Goal: Task Accomplishment & Management: Contribute content

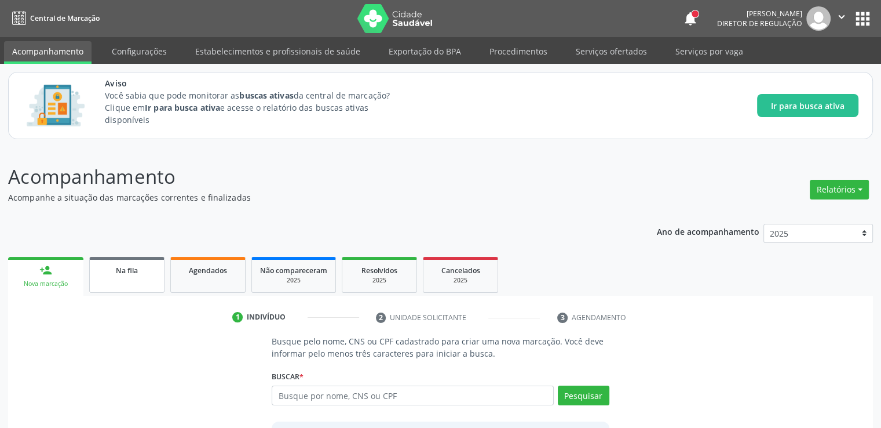
click at [148, 261] on link "Na fila" at bounding box center [126, 275] width 75 height 36
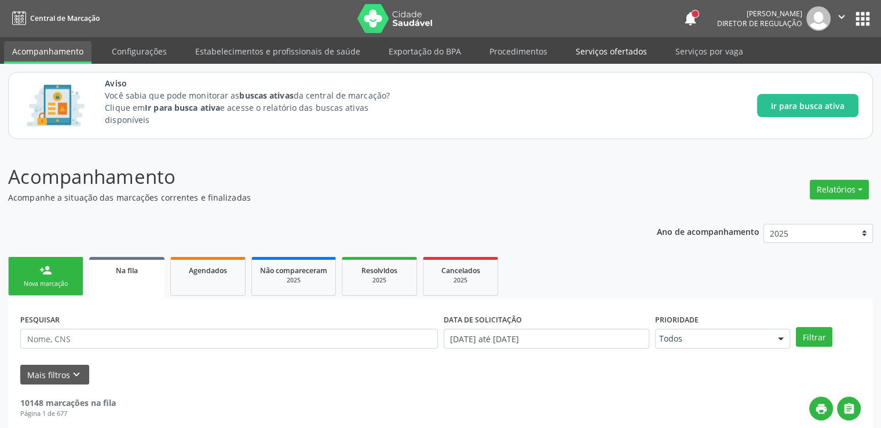
click at [601, 52] on link "Serviços ofertados" at bounding box center [611, 51] width 87 height 20
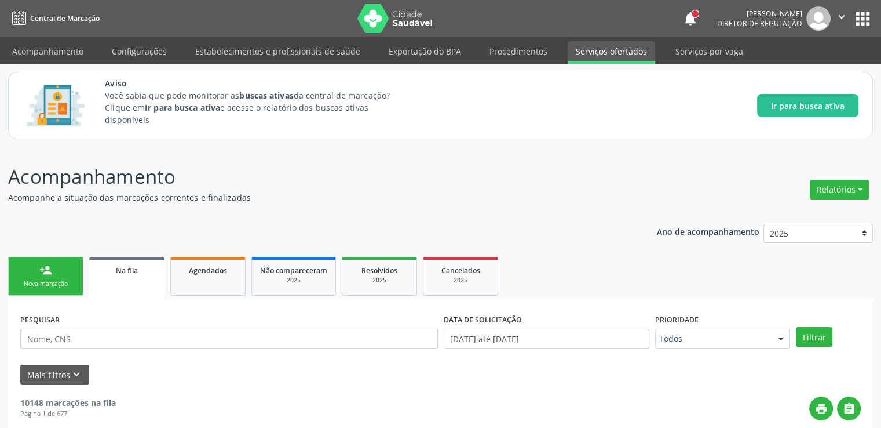
click at [601, 52] on link "Serviços ofertados" at bounding box center [611, 52] width 87 height 23
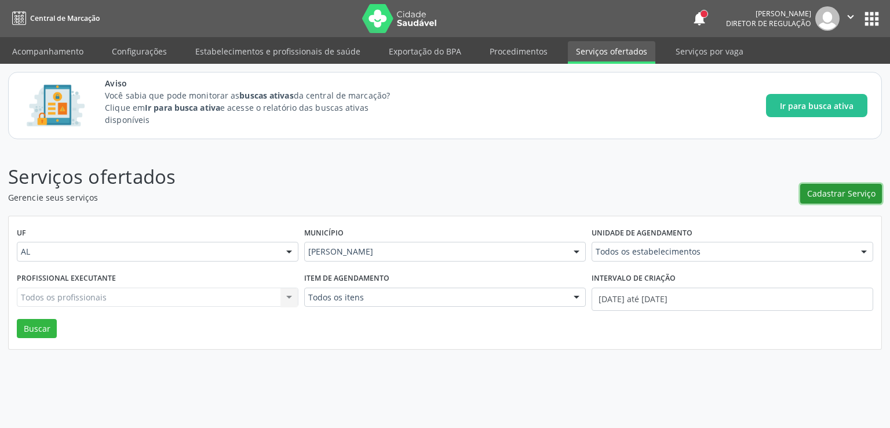
click at [834, 193] on span "Cadastrar Serviço" at bounding box center [841, 193] width 68 height 12
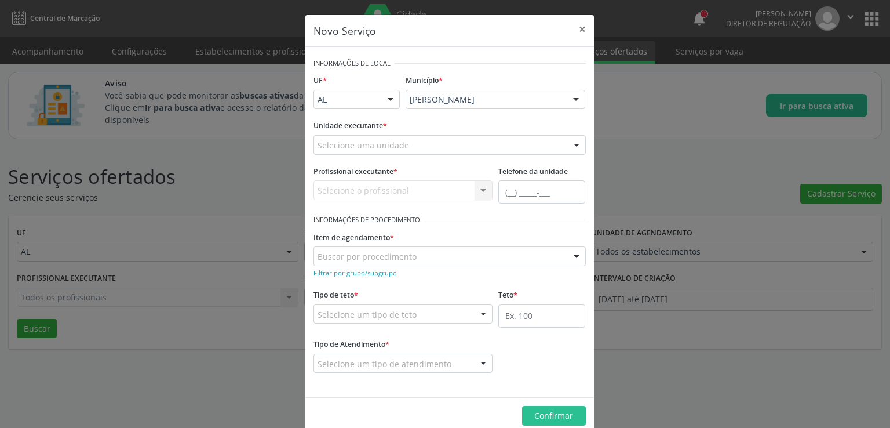
click at [317, 144] on input "text" at bounding box center [317, 150] width 0 height 23
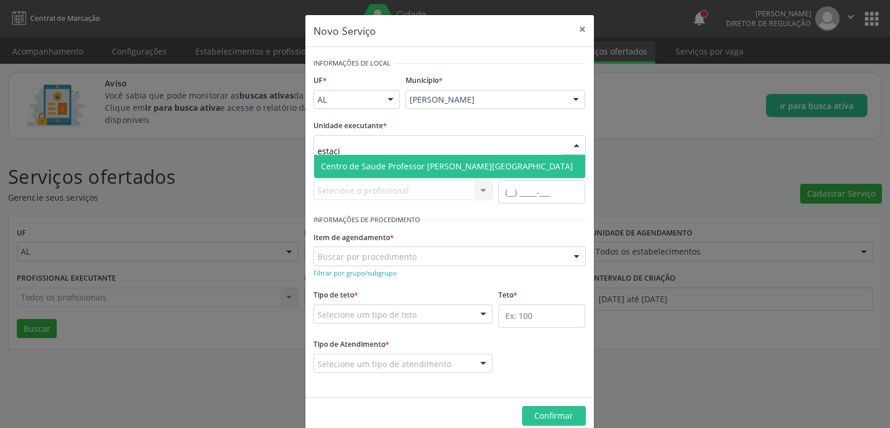
type input "estacio"
click at [386, 160] on span "Centro de Saude Professor [PERSON_NAME][GEOGRAPHIC_DATA]" at bounding box center [447, 165] width 252 height 11
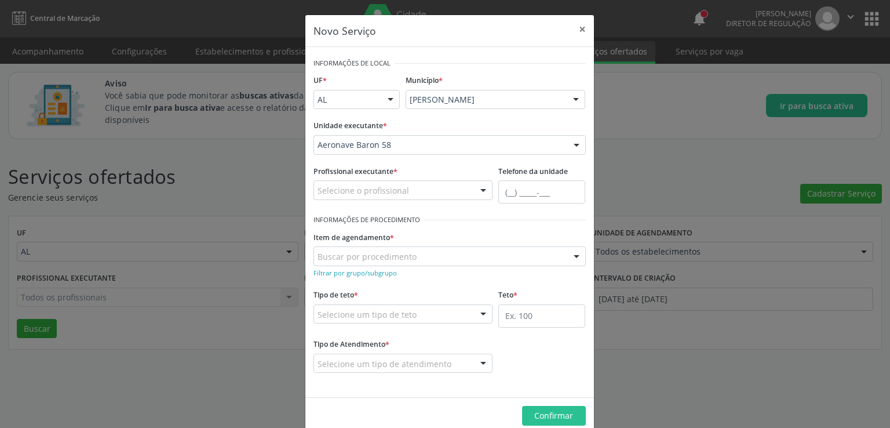
click at [317, 193] on input "text" at bounding box center [317, 195] width 0 height 23
type input "l"
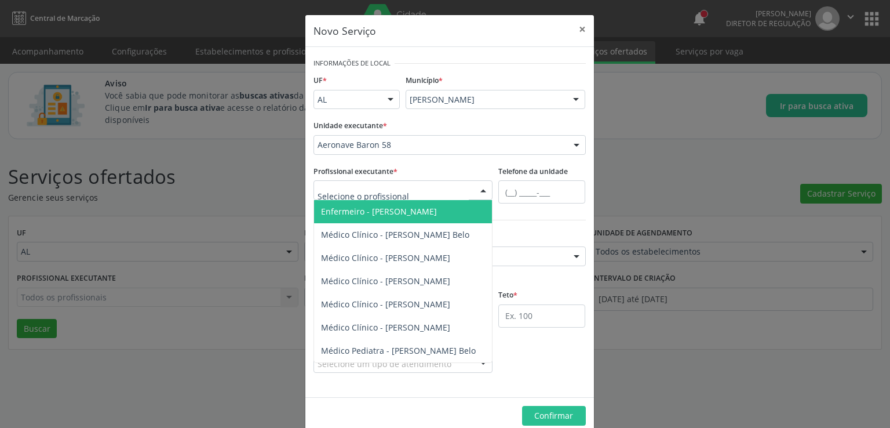
click at [317, 140] on input "text" at bounding box center [317, 150] width 0 height 23
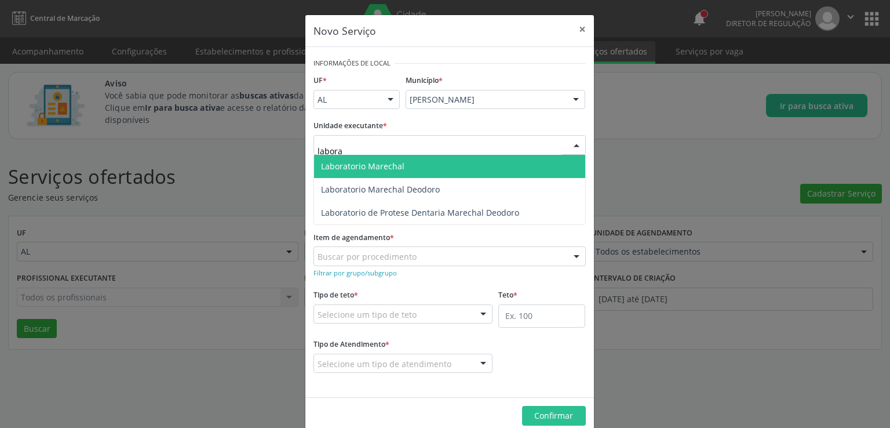
type input "laborat"
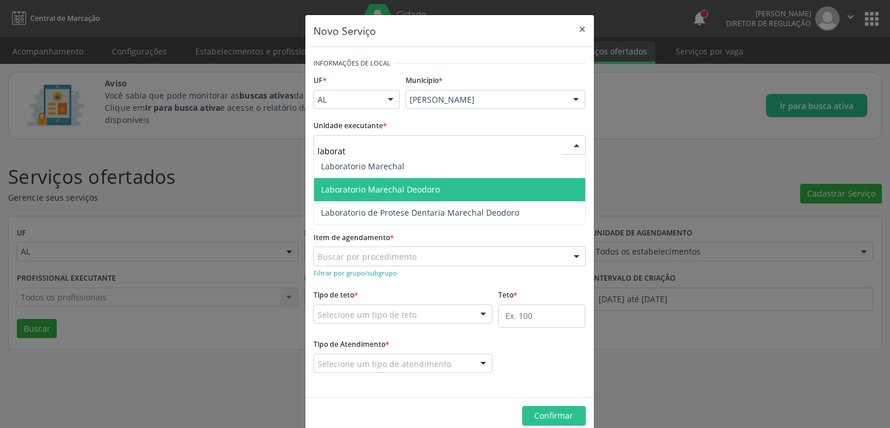
click at [393, 192] on span "Laboratorio Marechal Deodoro" at bounding box center [380, 189] width 119 height 11
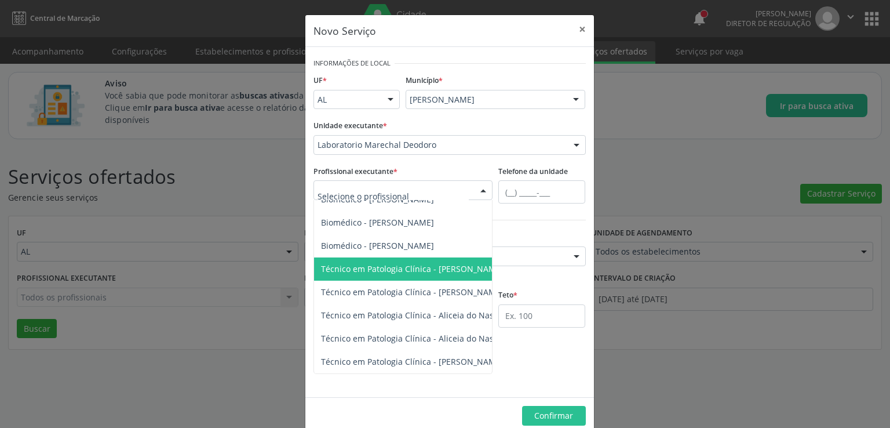
scroll to position [21, 0]
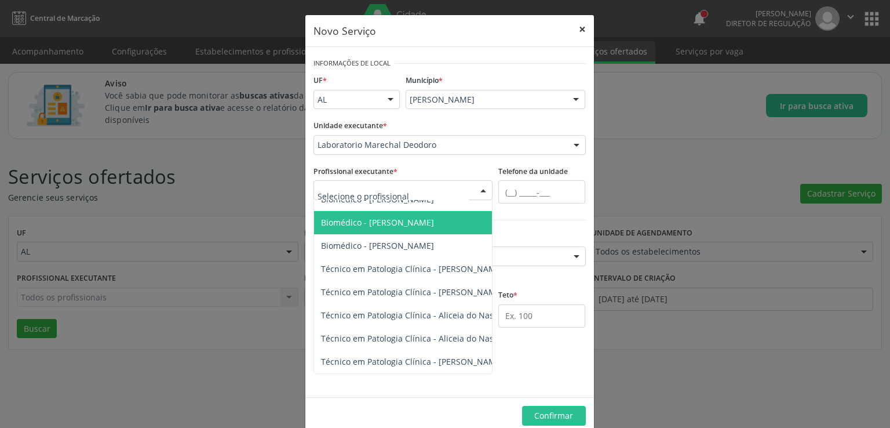
click at [581, 23] on button "×" at bounding box center [582, 29] width 23 height 28
